Goal: Transaction & Acquisition: Register for event/course

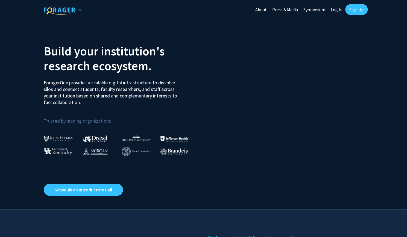
click at [352, 8] on link "Sign Up" at bounding box center [356, 9] width 22 height 11
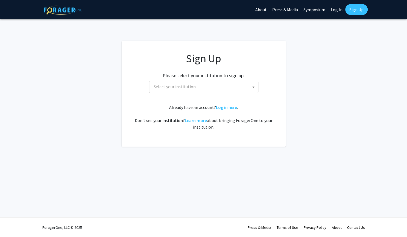
click at [243, 84] on span "Select your institution" at bounding box center [204, 86] width 107 height 11
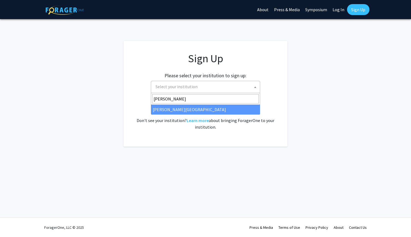
type input "[PERSON_NAME]"
select select "24"
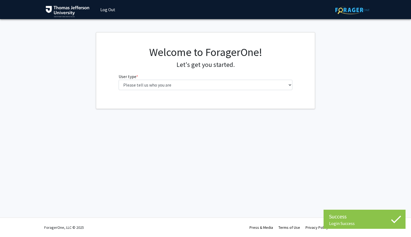
click at [235, 78] on fg-select "User type * required Please tell us who you are Undergraduate Student Master's …" at bounding box center [206, 81] width 174 height 17
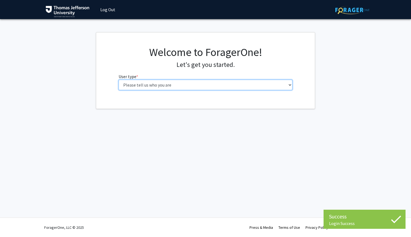
click at [235, 84] on select "Please tell us who you are Undergraduate Student Master's Student Doctoral Cand…" at bounding box center [206, 85] width 174 height 10
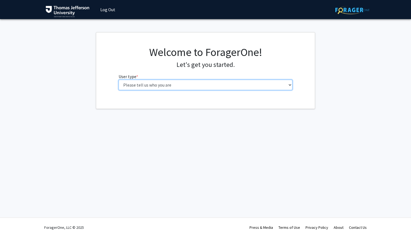
select select "3: doc"
click at [119, 80] on select "Please tell us who you are Undergraduate Student Master's Student Doctoral Cand…" at bounding box center [206, 85] width 174 height 10
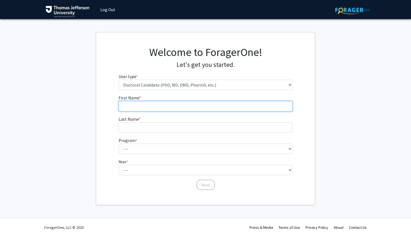
click at [225, 110] on input "First Name * required" at bounding box center [206, 106] width 174 height 10
type input "[PERSON_NAME]"
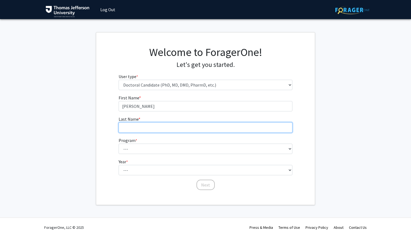
click at [215, 124] on input "Last Name * required" at bounding box center [206, 127] width 174 height 10
type input "Fraser"
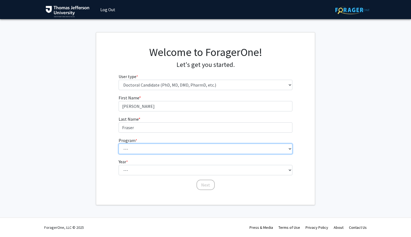
click at [227, 145] on select "--- Accelerated 3+3 BS in Health Sciences/Doctor of [MEDICAL_DATA] Accelerated …" at bounding box center [206, 149] width 174 height 10
select select "35: 815"
click at [119, 144] on select "--- Accelerated 3+3 BS in Health Sciences/Doctor of [MEDICAL_DATA] Accelerated …" at bounding box center [206, 149] width 174 height 10
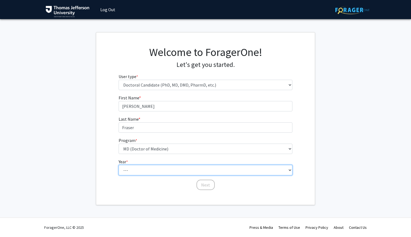
click at [184, 169] on select "--- First Year Second Year Third Year Fourth Year Fifth Year Sixth Year Seventh…" at bounding box center [206, 170] width 174 height 10
select select "1: first_year"
click at [119, 165] on select "--- First Year Second Year Third Year Fourth Year Fifth Year Sixth Year Seventh…" at bounding box center [206, 170] width 174 height 10
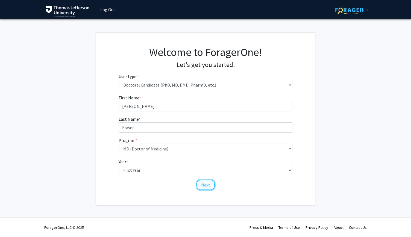
click at [208, 189] on button "Next" at bounding box center [205, 185] width 18 height 10
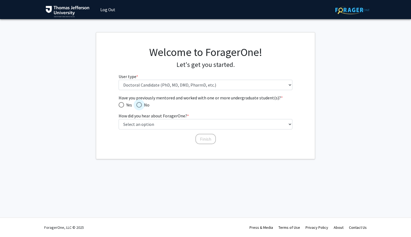
click at [142, 106] on span "No" at bounding box center [146, 105] width 8 height 7
click at [142, 106] on input "No" at bounding box center [138, 104] width 5 height 5
radio input "true"
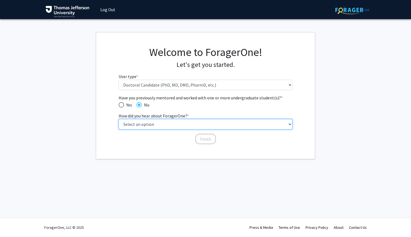
click at [149, 123] on select "Select an option Peer/student recommendation Faculty/staff recommendation Unive…" at bounding box center [206, 124] width 174 height 10
select select "2: faculty_recommendation"
click at [119, 119] on select "Select an option Peer/student recommendation Faculty/staff recommendation Unive…" at bounding box center [206, 124] width 174 height 10
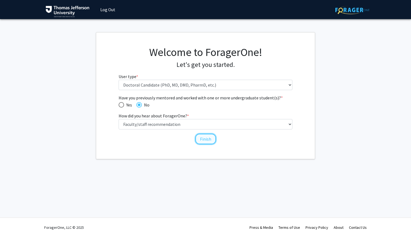
click at [210, 135] on button "Finish" at bounding box center [205, 139] width 20 height 10
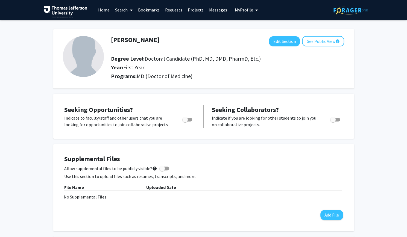
click at [190, 118] on span "Toggle" at bounding box center [187, 120] width 10 height 4
click at [185, 122] on input "Are you actively seeking opportunities?" at bounding box center [185, 122] width 0 height 0
checkbox input "true"
click at [194, 9] on link "Projects" at bounding box center [195, 9] width 21 height 19
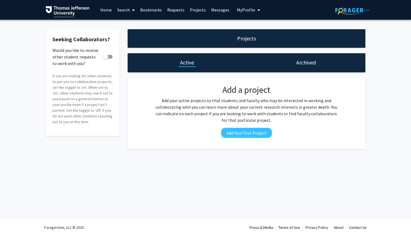
click at [126, 10] on link "Search" at bounding box center [125, 9] width 23 height 19
click at [132, 23] on span "Faculty/Staff" at bounding box center [134, 25] width 40 height 11
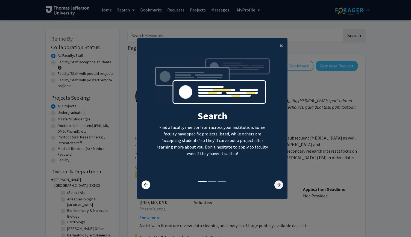
click at [278, 187] on icon at bounding box center [278, 185] width 9 height 9
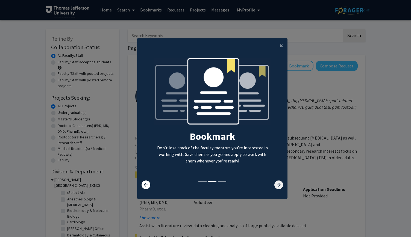
click at [278, 187] on icon at bounding box center [278, 185] width 9 height 9
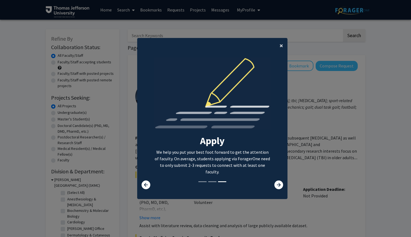
click at [279, 46] on span "×" at bounding box center [281, 45] width 4 height 8
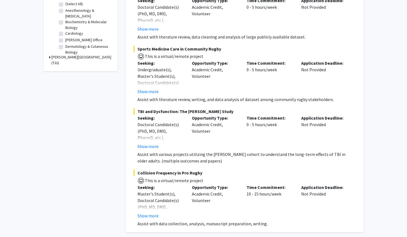
scroll to position [189, 0]
click at [151, 216] on button "Show more" at bounding box center [147, 215] width 21 height 7
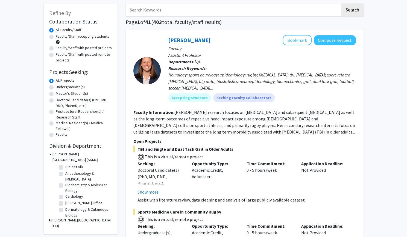
scroll to position [0, 0]
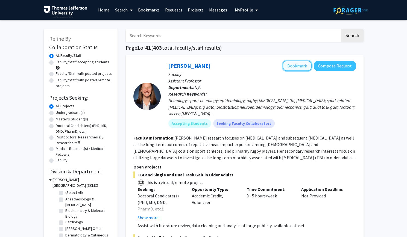
click at [299, 66] on button "Bookmark" at bounding box center [296, 66] width 29 height 10
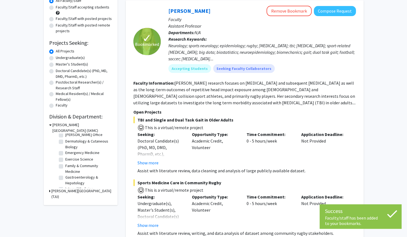
scroll to position [43, 0]
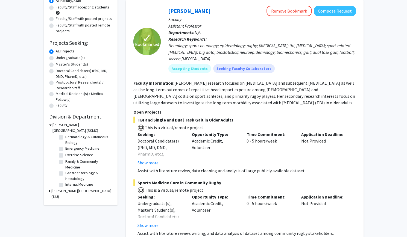
click at [65, 163] on label "Family & Community Medicine" at bounding box center [87, 164] width 45 height 11
click at [65, 162] on input "Family & Community Medicine" at bounding box center [67, 161] width 4 height 4
checkbox input "true"
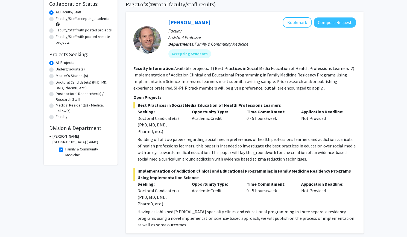
scroll to position [43, 0]
click at [293, 26] on button "Bookmark" at bounding box center [296, 22] width 29 height 10
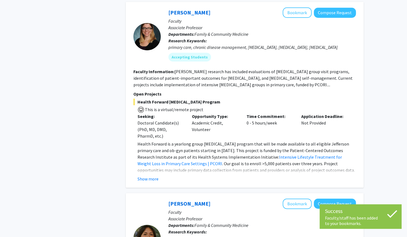
scroll to position [284, 0]
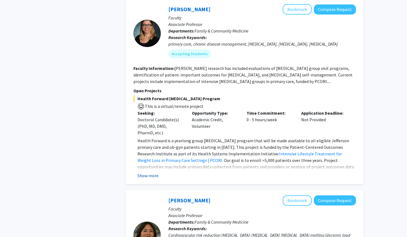
click at [151, 177] on button "Show more" at bounding box center [147, 175] width 21 height 7
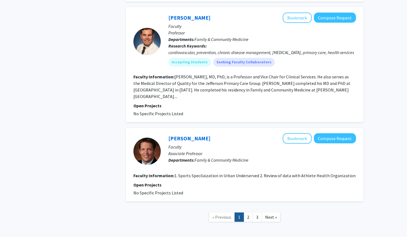
scroll to position [1220, 0]
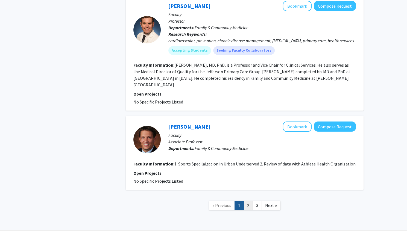
click at [247, 201] on link "2" at bounding box center [247, 206] width 9 height 10
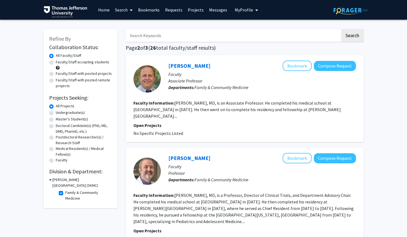
click at [65, 194] on label "Family & Community Medicine" at bounding box center [87, 195] width 45 height 11
click at [65, 193] on input "Family & Community Medicine" at bounding box center [67, 192] width 4 height 4
checkbox input "false"
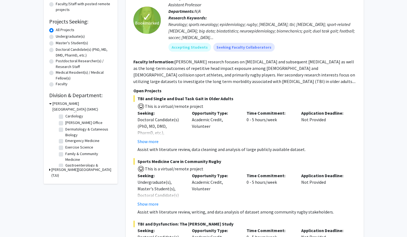
scroll to position [35, 0]
click at [85, 137] on label "Emergency Medicine" at bounding box center [82, 135] width 34 height 6
click at [69, 136] on input "Emergency Medicine" at bounding box center [67, 134] width 4 height 4
checkbox input "true"
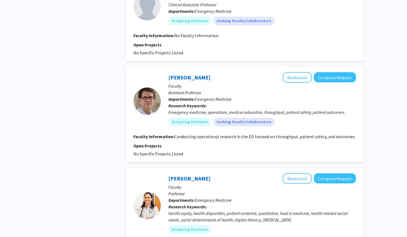
scroll to position [656, 0]
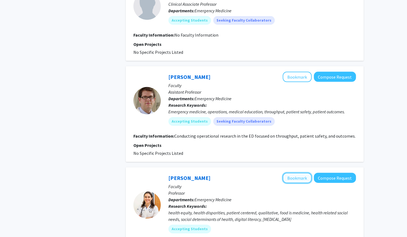
click at [292, 173] on button "Bookmark" at bounding box center [296, 178] width 29 height 10
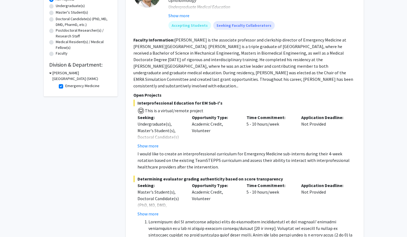
scroll to position [0, 0]
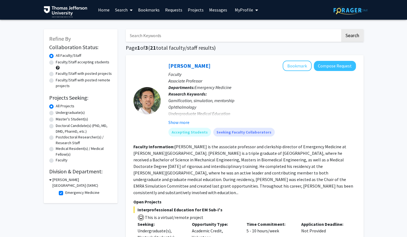
click at [65, 194] on label "Emergency Medicine" at bounding box center [82, 193] width 34 height 6
click at [65, 193] on input "Emergency Medicine" at bounding box center [67, 192] width 4 height 4
checkbox input "false"
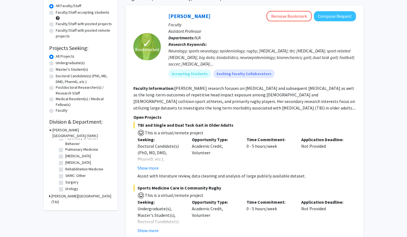
scroll to position [232, 0]
click at [79, 153] on label "Psychiatry & Human Behavior" at bounding box center [87, 146] width 45 height 11
click at [69, 145] on input "Psychiatry & Human Behavior" at bounding box center [67, 143] width 4 height 4
checkbox input "true"
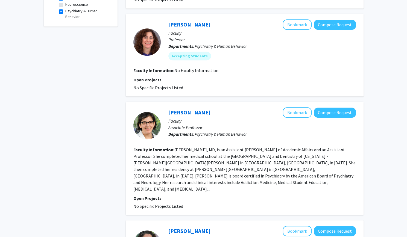
scroll to position [195, 0]
click at [304, 107] on button "Bookmark" at bounding box center [296, 112] width 29 height 10
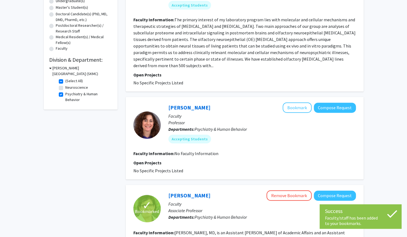
scroll to position [0, 0]
